Goal: Task Accomplishment & Management: Use online tool/utility

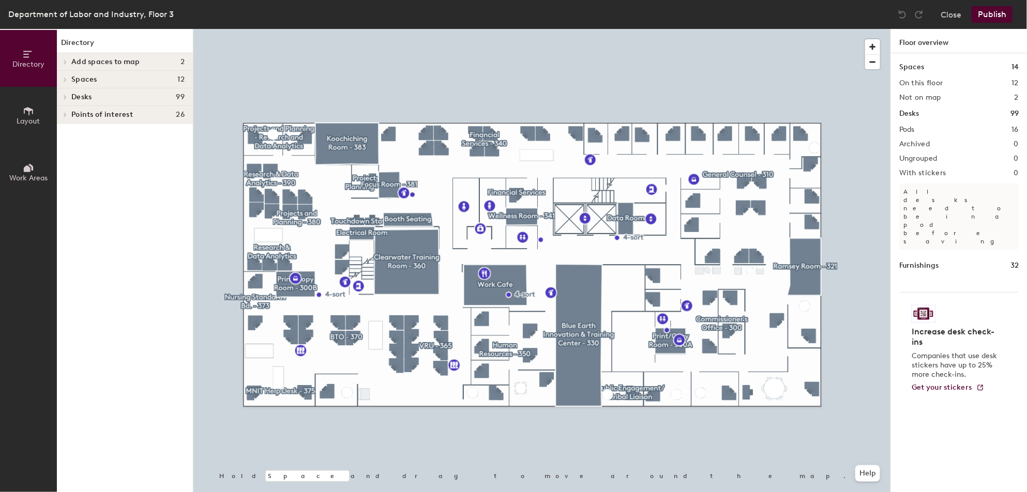
click at [119, 58] on span "Add spaces to map" at bounding box center [105, 62] width 69 height 8
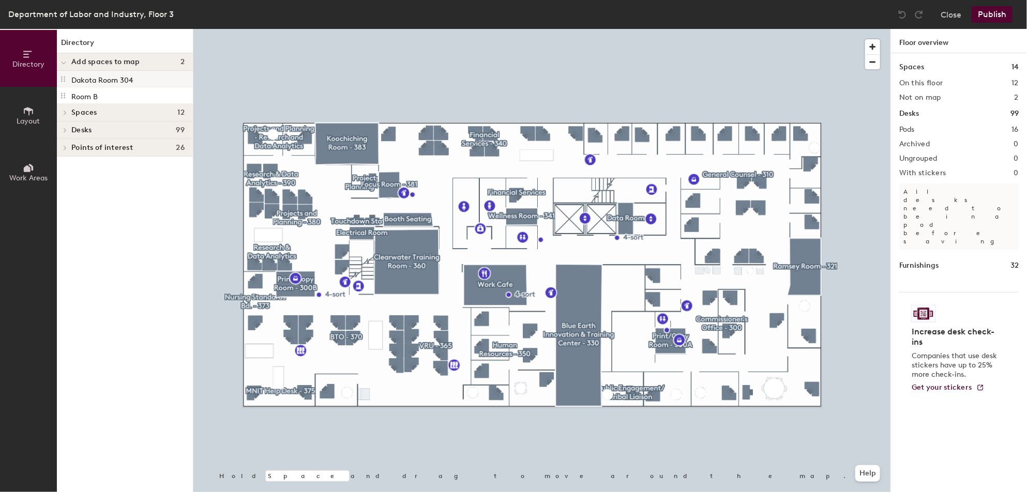
click at [116, 81] on p "Dakota Room 304" at bounding box center [102, 79] width 62 height 12
click at [120, 64] on span "Add spaces to map" at bounding box center [105, 62] width 69 height 8
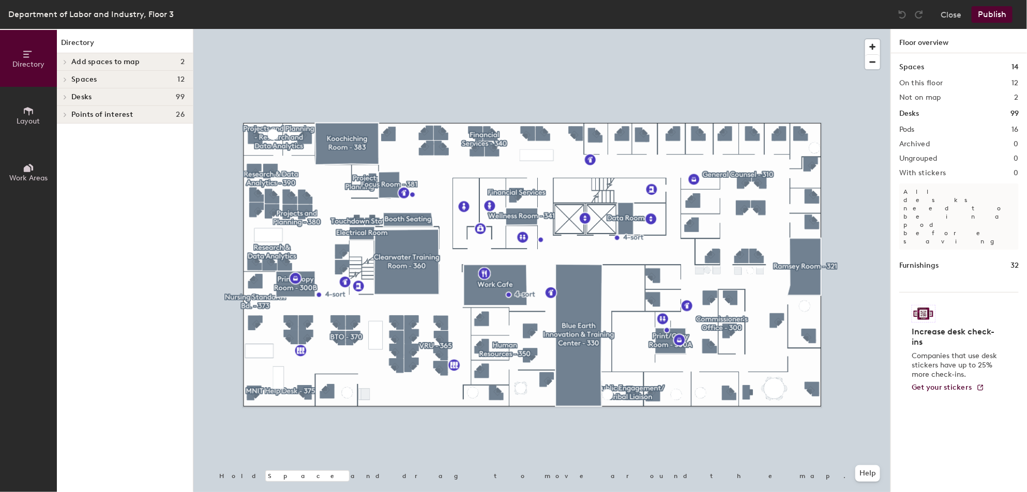
click at [14, 115] on button "Layout" at bounding box center [28, 115] width 57 height 57
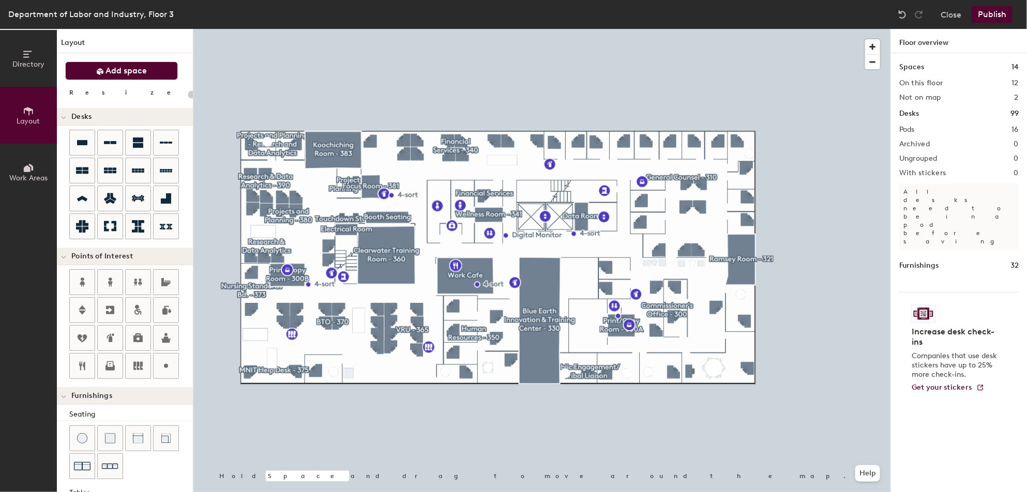
click at [118, 74] on span "Add space" at bounding box center [126, 71] width 41 height 10
type input "20"
